Goal: Task Accomplishment & Management: Complete application form

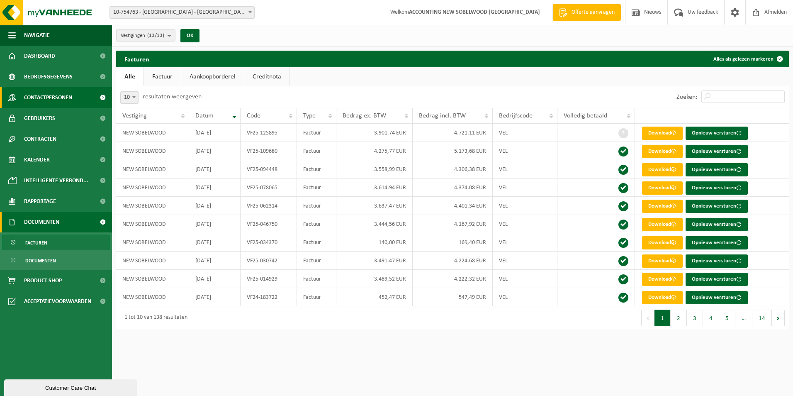
click at [70, 96] on span "Contactpersonen" at bounding box center [48, 97] width 48 height 21
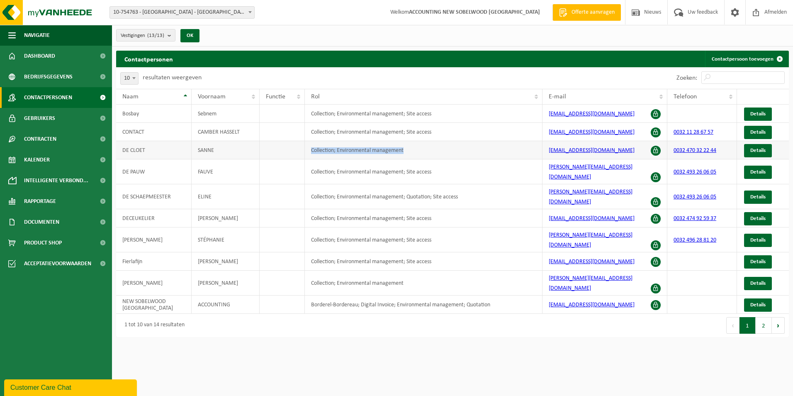
drag, startPoint x: 413, startPoint y: 150, endPoint x: 290, endPoint y: 154, distance: 123.3
click at [290, 154] on tr "DE CLOET SANNE Collection; Environmental management s.decloet@camber.be 0032 47…" at bounding box center [452, 150] width 673 height 18
drag, startPoint x: 290, startPoint y: 154, endPoint x: 363, endPoint y: 163, distance: 73.2
click at [363, 163] on td "Collection; Environmental management; Site access" at bounding box center [424, 171] width 238 height 25
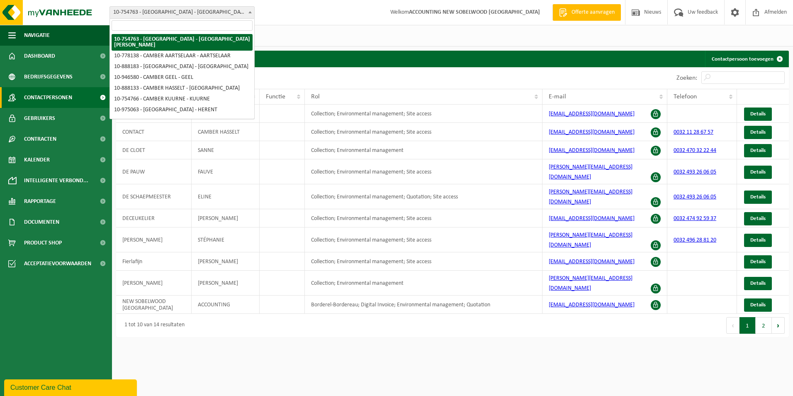
click at [153, 12] on span "10-754763 - [GEOGRAPHIC_DATA] - [GEOGRAPHIC_DATA]" at bounding box center [182, 13] width 144 height 12
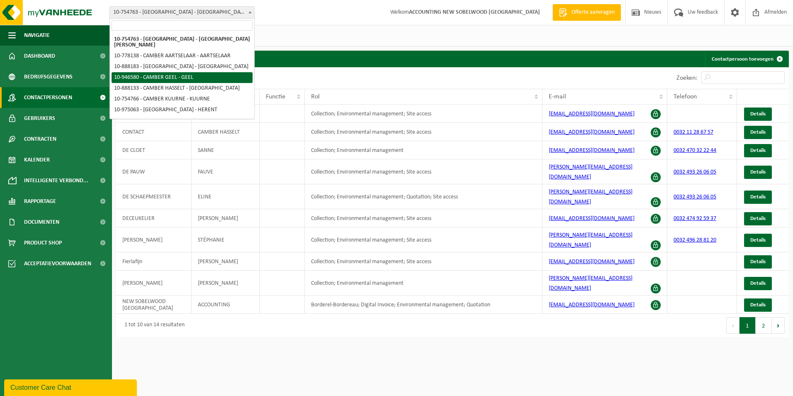
select select "141748"
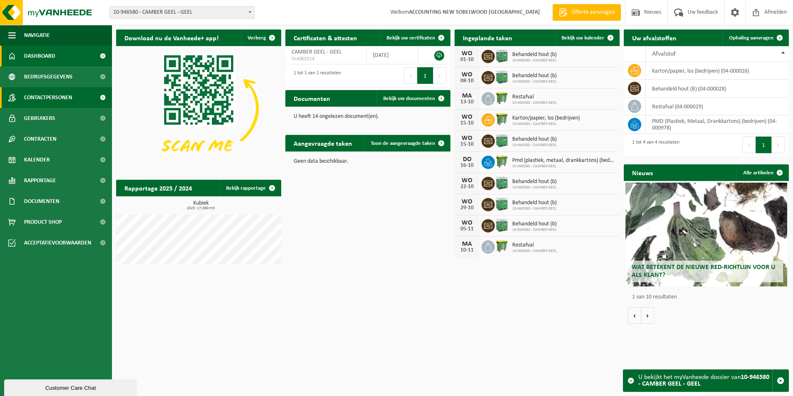
click at [62, 100] on span "Contactpersonen" at bounding box center [48, 97] width 48 height 21
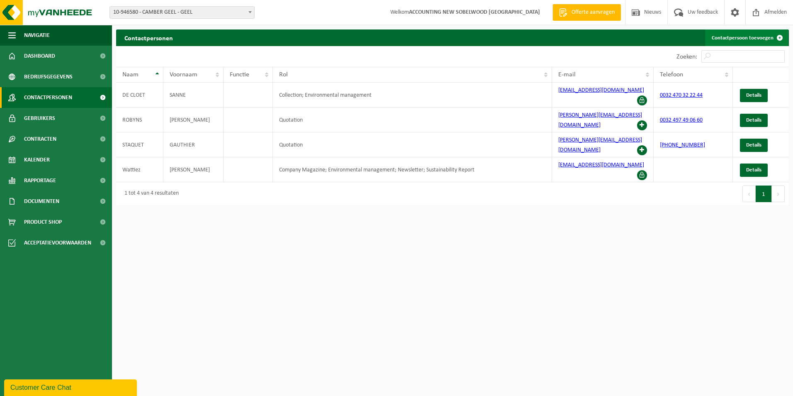
click at [754, 35] on link "Contactpersoon toevoegen" at bounding box center [746, 37] width 83 height 17
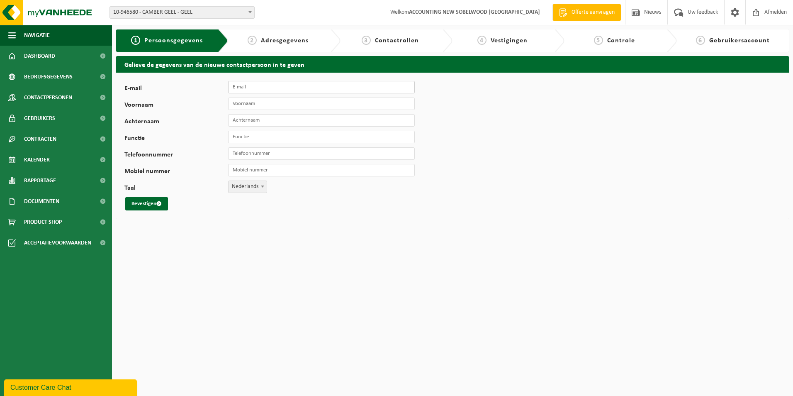
click at [282, 85] on input "E-mail" at bounding box center [321, 87] width 187 height 12
click at [255, 84] on input "d." at bounding box center [321, 87] width 187 height 12
type input "[EMAIL_ADDRESS][DOMAIN_NAME]"
click at [311, 103] on input "Voornaam" at bounding box center [321, 104] width 187 height 12
type input "Dieter"
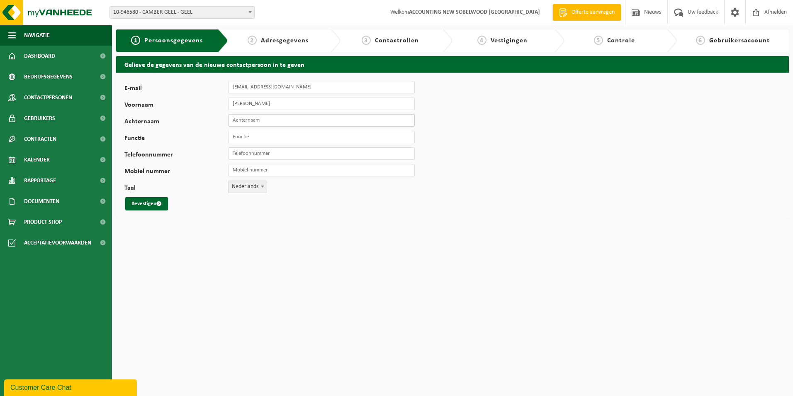
click at [309, 122] on input "Achternaam" at bounding box center [321, 120] width 187 height 12
type input "Buchbach"
click at [301, 139] on input "Functie" at bounding box center [321, 137] width 187 height 12
click at [311, 190] on div "E-mail d.buchbach@camber.be Voornaam Dieter Achternaam Buchbach Functie Telefoo…" at bounding box center [259, 145] width 270 height 129
click at [289, 159] on input "Telefoonnummer" at bounding box center [321, 153] width 187 height 12
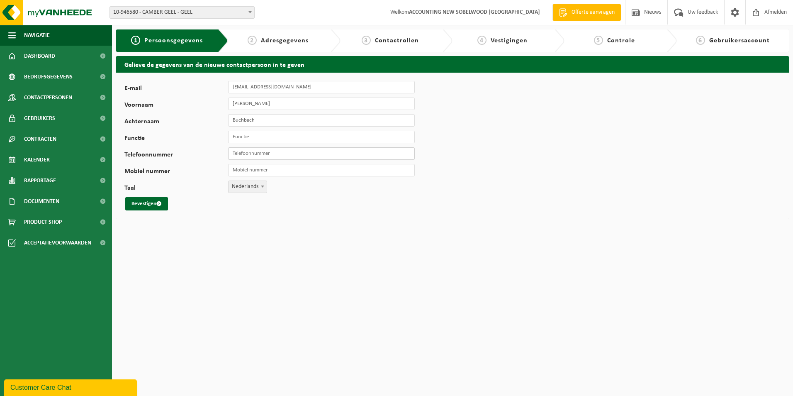
click at [251, 154] on input "Telefoonnummer" at bounding box center [321, 153] width 187 height 12
type input "[PHONE_NUMBER]"
click at [247, 186] on span "Nederlands" at bounding box center [248, 187] width 38 height 12
drag, startPoint x: 274, startPoint y: 153, endPoint x: 210, endPoint y: 151, distance: 64.0
click at [210, 151] on div "Telefoonnummer +32 499 53 60 13" at bounding box center [273, 153] width 299 height 12
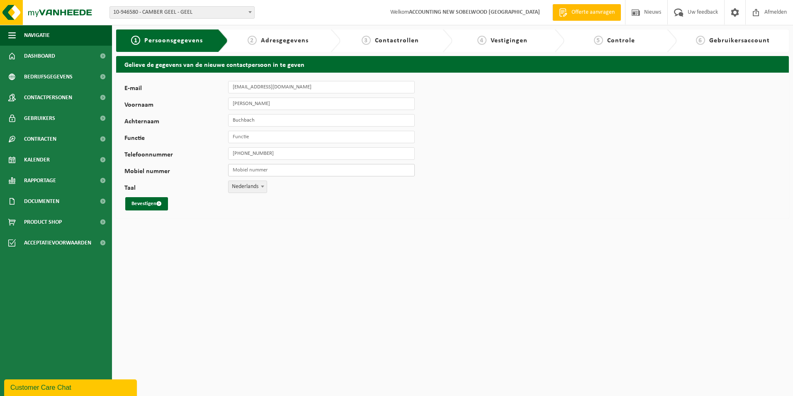
click at [241, 174] on input "Mobiel nummer" at bounding box center [321, 170] width 187 height 12
paste input "[PHONE_NUMBER]"
type input "[PHONE_NUMBER]"
drag, startPoint x: 228, startPoint y: 153, endPoint x: 205, endPoint y: 154, distance: 23.3
click at [205, 154] on div "Telefoonnummer +32 499 53 60 13" at bounding box center [273, 153] width 299 height 12
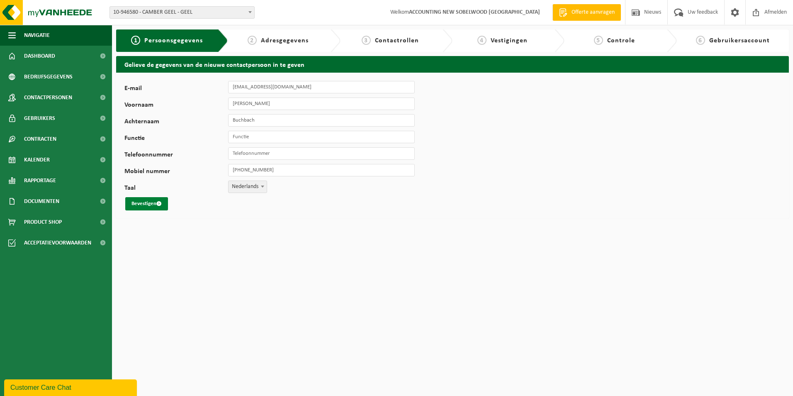
click at [152, 205] on button "Bevestigen" at bounding box center [146, 203] width 43 height 13
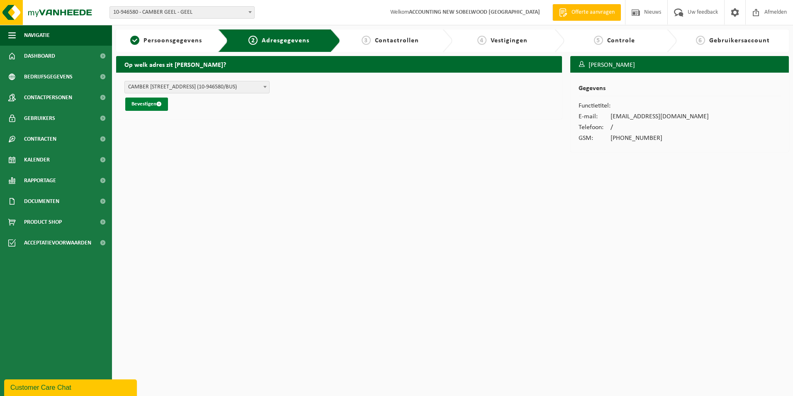
click at [151, 108] on button "Bevestigen" at bounding box center [146, 104] width 43 height 13
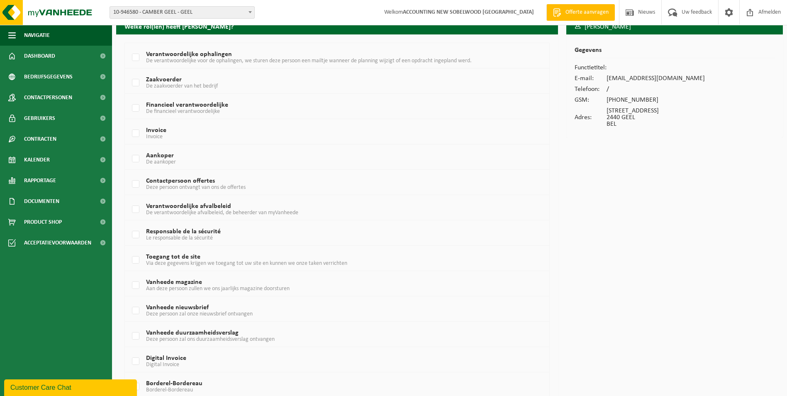
scroll to position [99, 0]
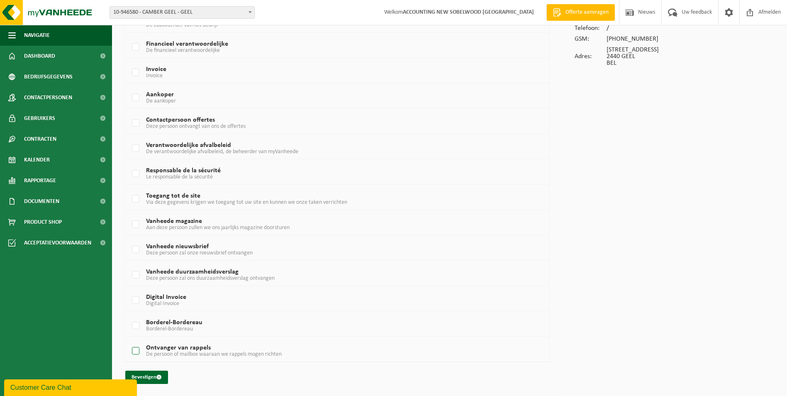
click at [135, 351] on label "Ontvanger van rappels De persoon of mailbox waaraan we rappels mogen richten" at bounding box center [319, 351] width 378 height 12
click at [129, 341] on input "Ontvanger van rappels De persoon of mailbox waaraan we rappels mogen richten" at bounding box center [129, 340] width 0 height 0
click at [137, 353] on label "Ontvanger van rappels De persoon of mailbox waaraan we rappels mogen richten" at bounding box center [319, 351] width 378 height 12
click at [129, 341] on input "Ontvanger van rappels De persoon of mailbox waaraan we rappels mogen richten" at bounding box center [129, 340] width 0 height 0
checkbox input "false"
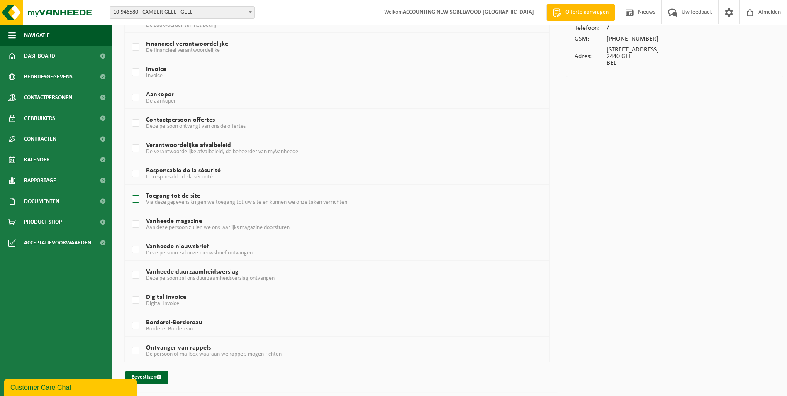
click at [137, 199] on label "Toegang tot de site Via deze gegevens krijgen we toegang tot uw site en kunnen …" at bounding box center [319, 199] width 378 height 12
click at [129, 189] on input "Toegang tot de site Via deze gegevens krijgen we toegang tot uw site en kunnen …" at bounding box center [129, 188] width 0 height 0
checkbox input "true"
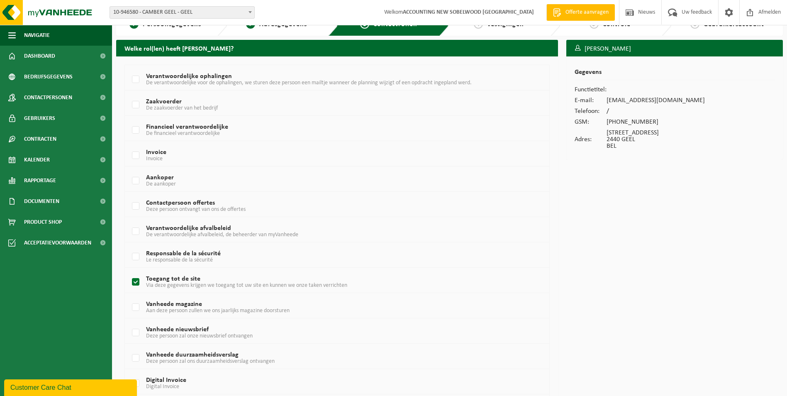
scroll to position [0, 0]
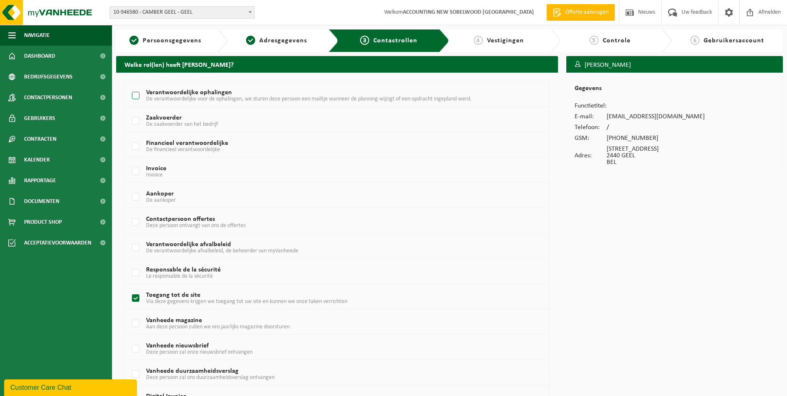
click at [132, 98] on label "Verantwoordelijke ophalingen De verantwoordelijke voor de ophalingen, we sturen…" at bounding box center [319, 96] width 378 height 12
click at [129, 85] on input "Verantwoordelijke ophalingen De verantwoordelijke voor de ophalingen, we sturen…" at bounding box center [129, 85] width 0 height 0
checkbox input "true"
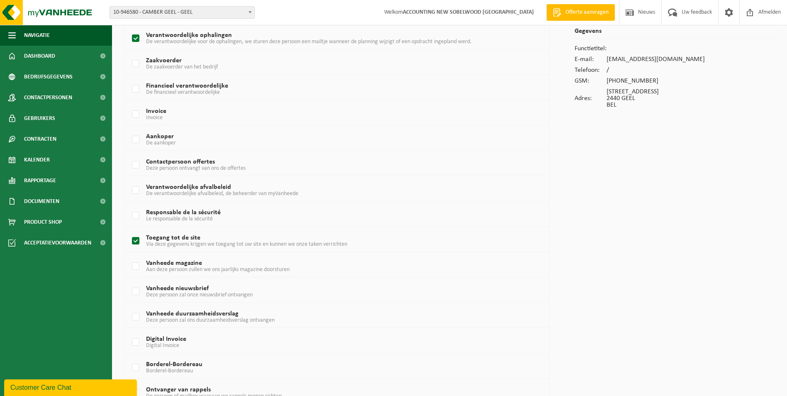
scroll to position [99, 0]
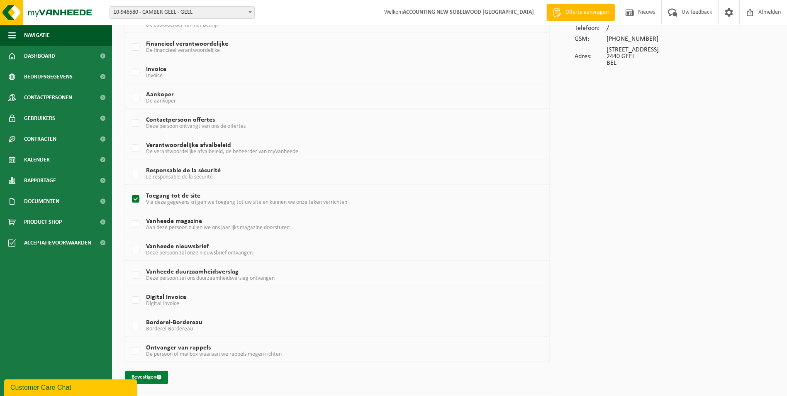
click at [159, 376] on span "submit" at bounding box center [158, 376] width 5 height 5
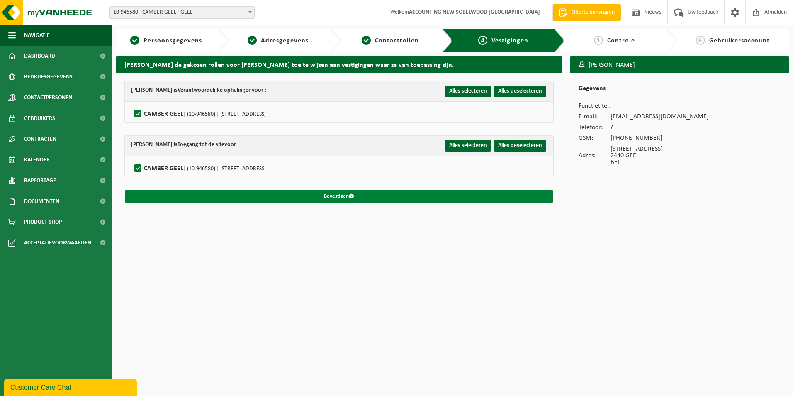
click at [288, 195] on button "Bevestigen" at bounding box center [339, 196] width 428 height 13
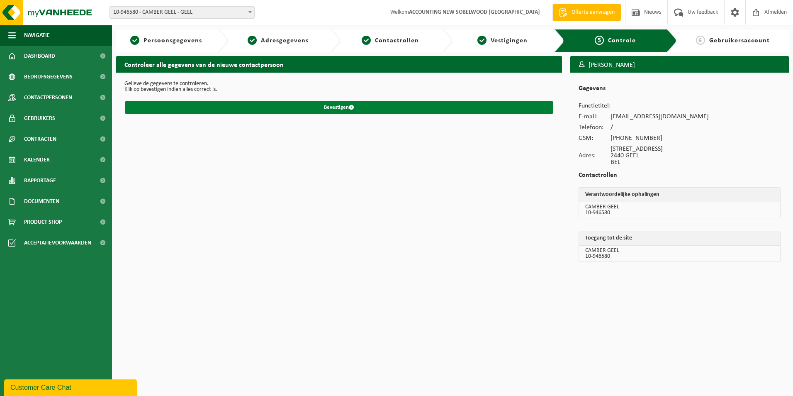
click at [303, 107] on button "Bevestigen" at bounding box center [339, 107] width 428 height 13
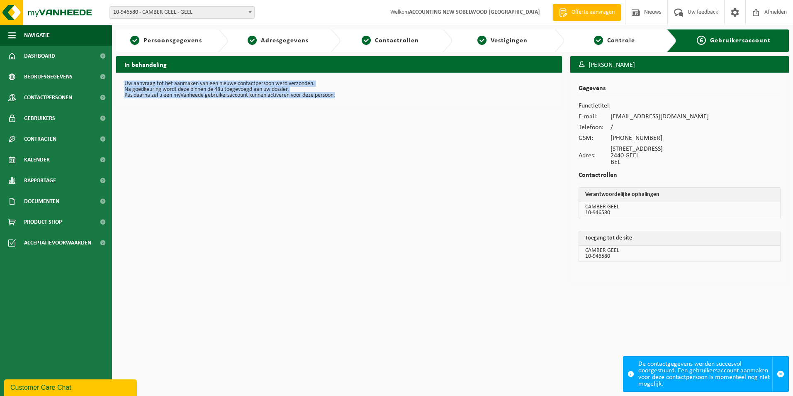
drag, startPoint x: 345, startPoint y: 98, endPoint x: 121, endPoint y: 83, distance: 224.1
click at [121, 83] on div "Uw aanvraag tot het aanmaken van een nieuwe contactpersoon werd verzonden. Na g…" at bounding box center [339, 90] width 446 height 34
drag, startPoint x: 121, startPoint y: 83, endPoint x: 208, endPoint y: 91, distance: 87.5
copy div "Uw aanvraag tot het aanmaken van een nieuwe contactpersoon werd verzonden. Na g…"
